Goal: Find specific page/section: Find specific page/section

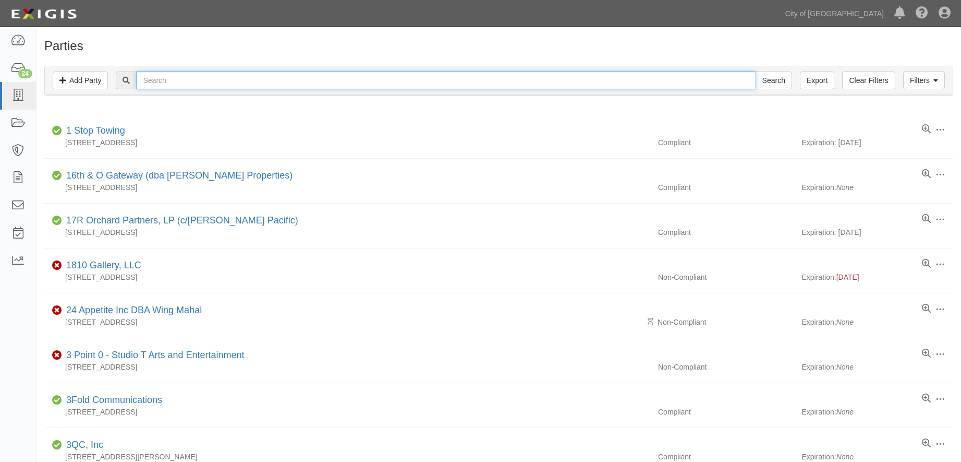
drag, startPoint x: 0, startPoint y: 0, endPoint x: 186, endPoint y: 82, distance: 203.7
click at [186, 82] on input "text" at bounding box center [446, 80] width 620 height 18
type input "rc"
click at [766, 78] on input "Search" at bounding box center [774, 80] width 37 height 18
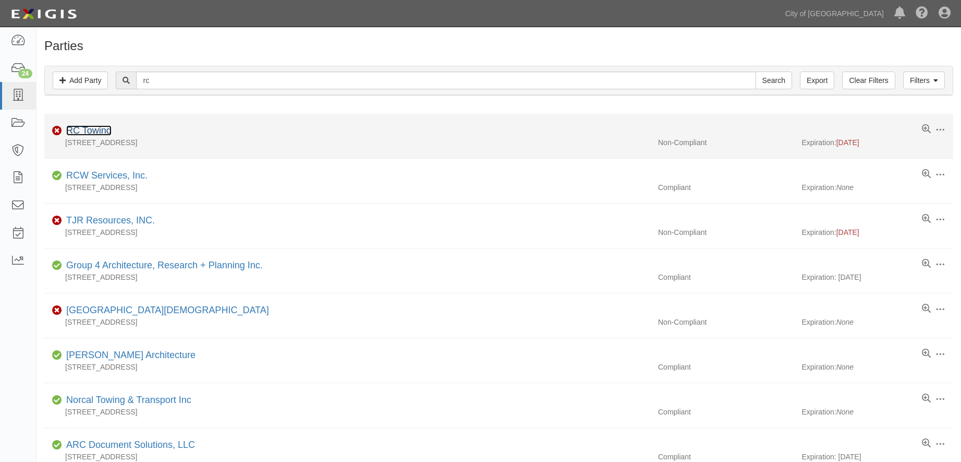
click at [99, 129] on link "RC Towing" at bounding box center [88, 130] width 45 height 10
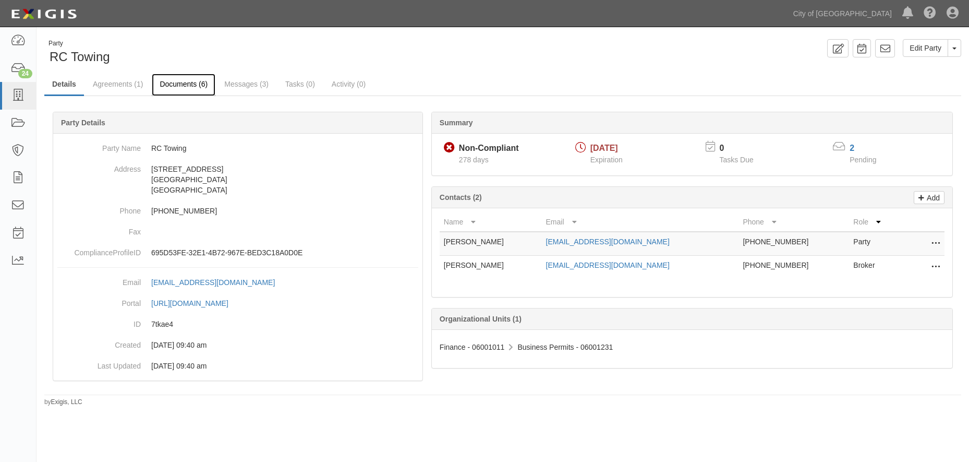
click at [196, 86] on link "Documents (6)" at bounding box center [184, 85] width 64 height 22
